Goal: Navigation & Orientation: Find specific page/section

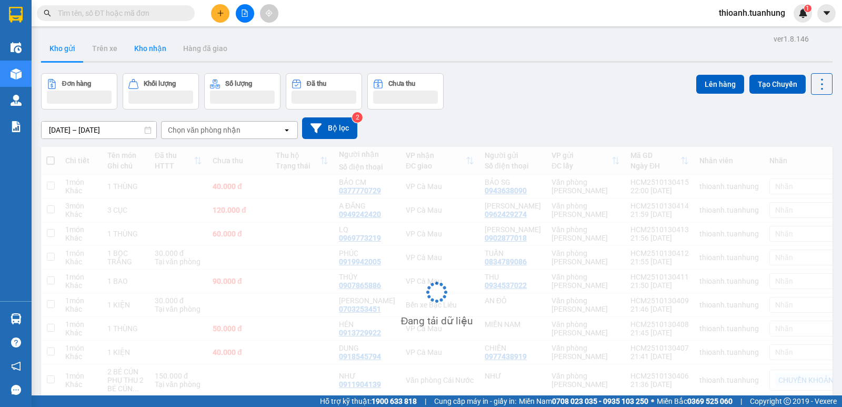
click at [140, 59] on button "Kho nhận" at bounding box center [150, 48] width 49 height 25
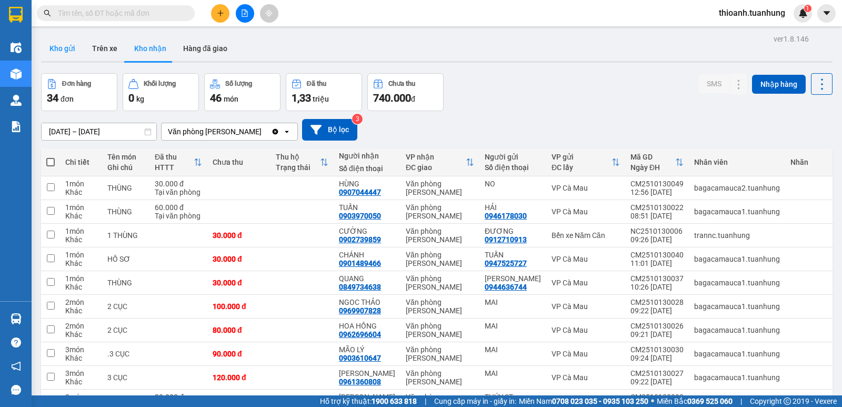
click at [69, 53] on button "Kho gửi" at bounding box center [62, 48] width 43 height 25
